Goal: Find specific page/section

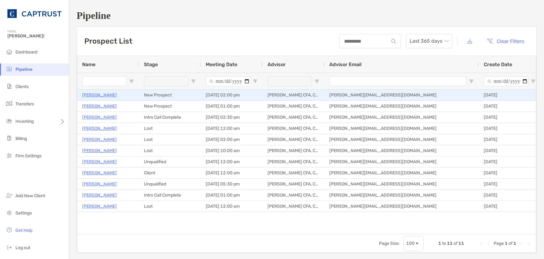
click at [92, 95] on p "[PERSON_NAME]" at bounding box center [99, 95] width 35 height 8
